Goal: Find specific page/section: Find specific page/section

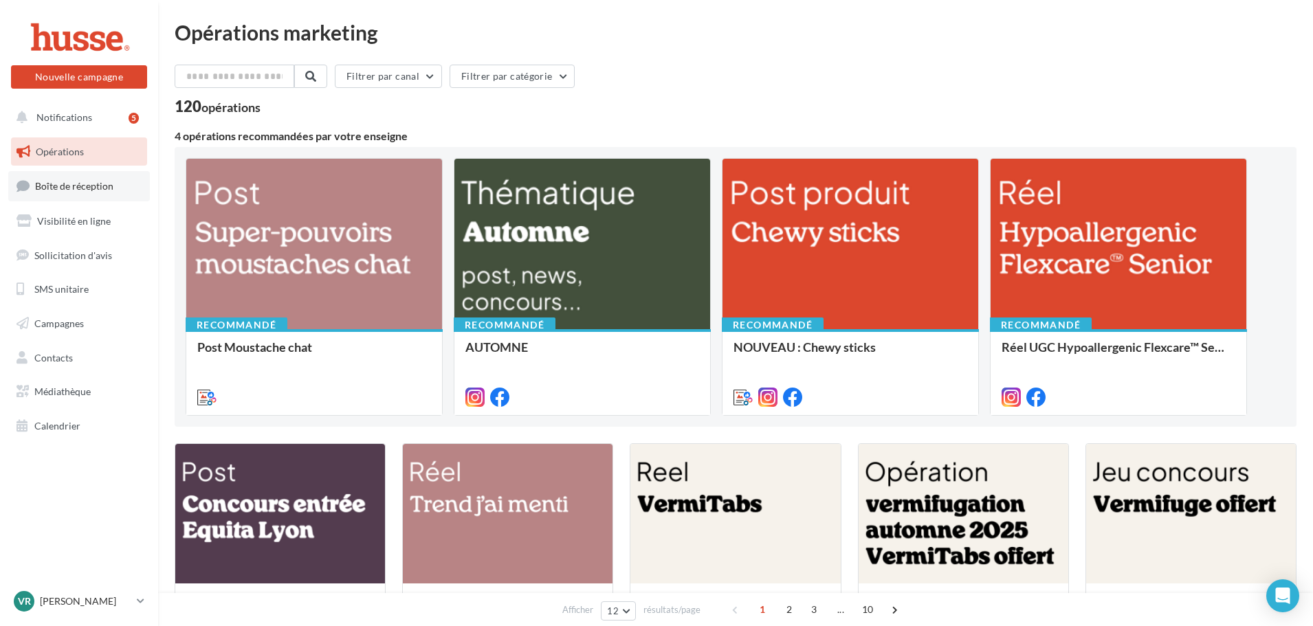
click at [71, 186] on span "Boîte de réception" at bounding box center [74, 186] width 78 height 12
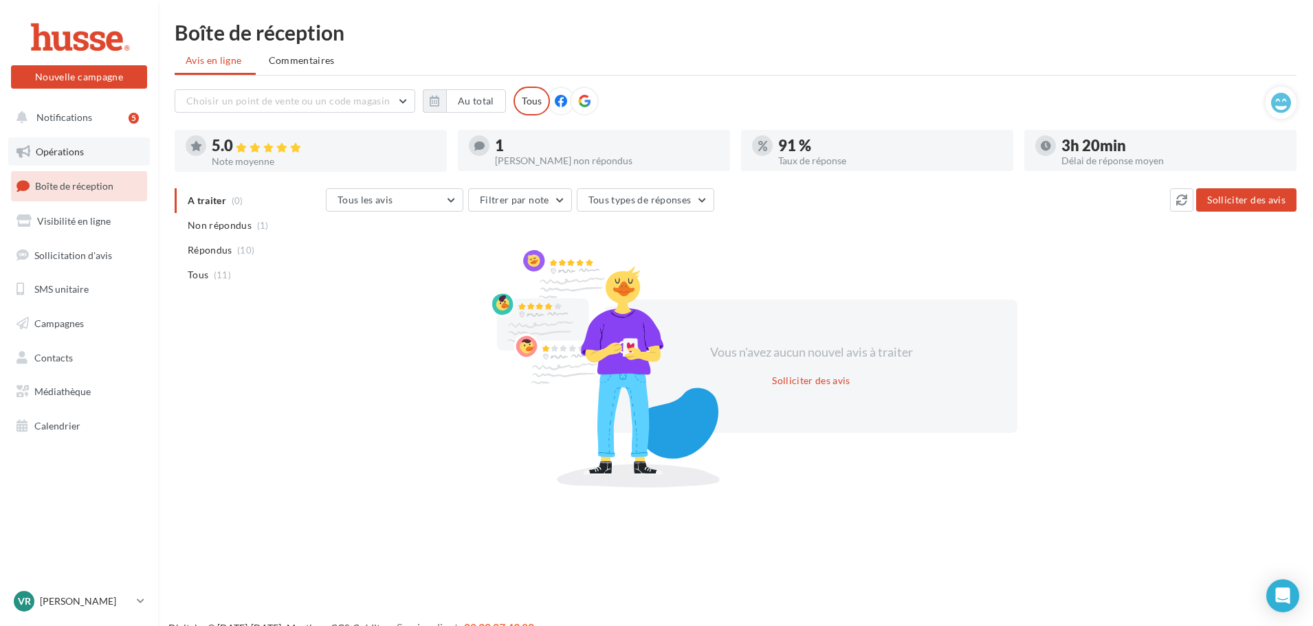
click at [63, 148] on span "Opérations" at bounding box center [60, 152] width 48 height 12
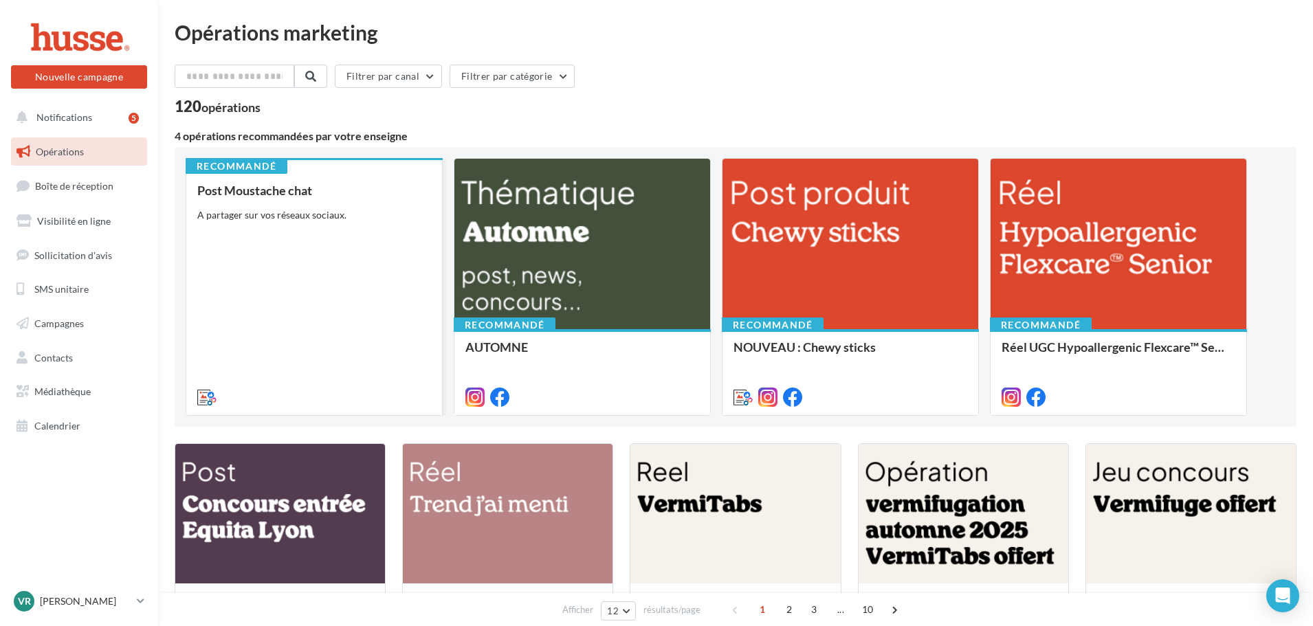
click at [326, 235] on div "Post Moustache chat A partager sur vos réseaux sociaux." at bounding box center [314, 293] width 234 height 219
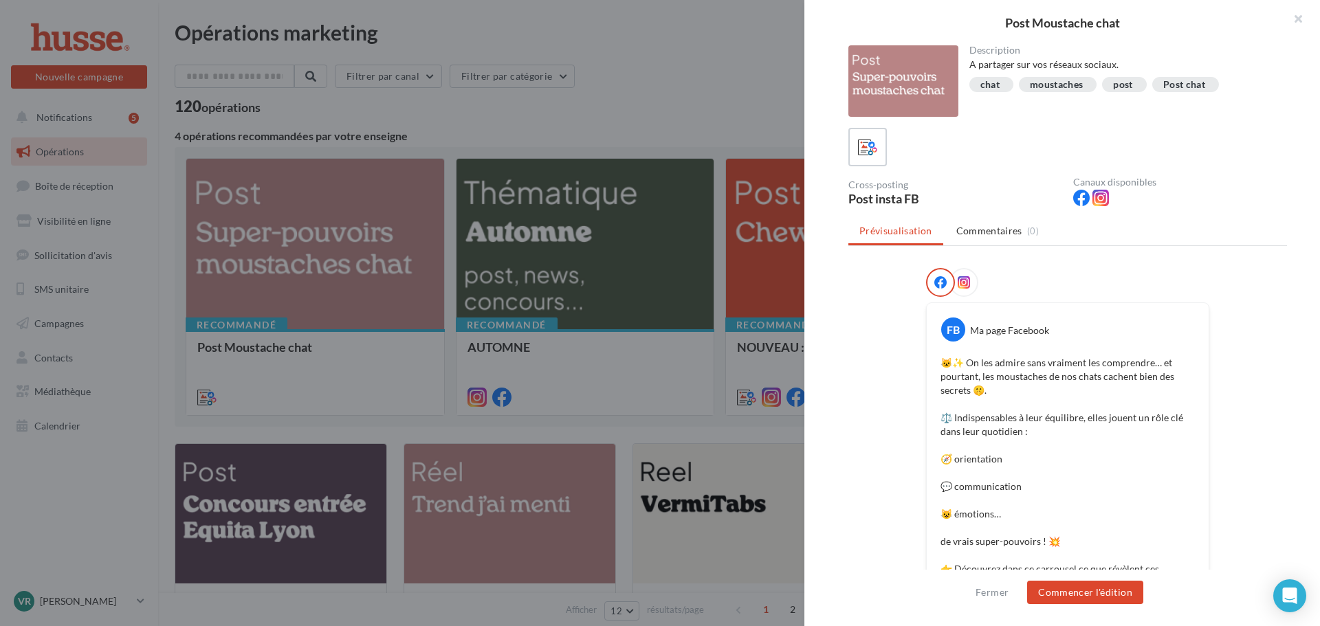
click at [1257, 236] on ul "Prévisualisation Commentaires (0)" at bounding box center [1068, 233] width 439 height 28
